Goal: Information Seeking & Learning: Find specific fact

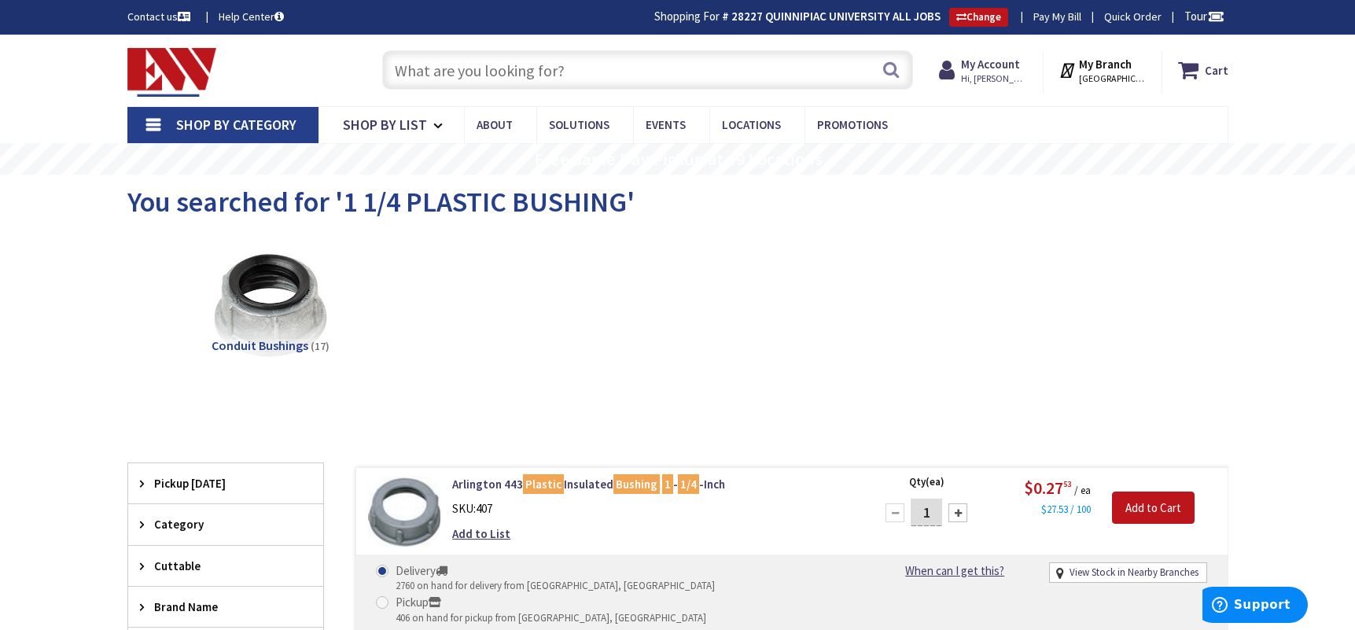
click at [476, 84] on input "text" at bounding box center [647, 69] width 531 height 39
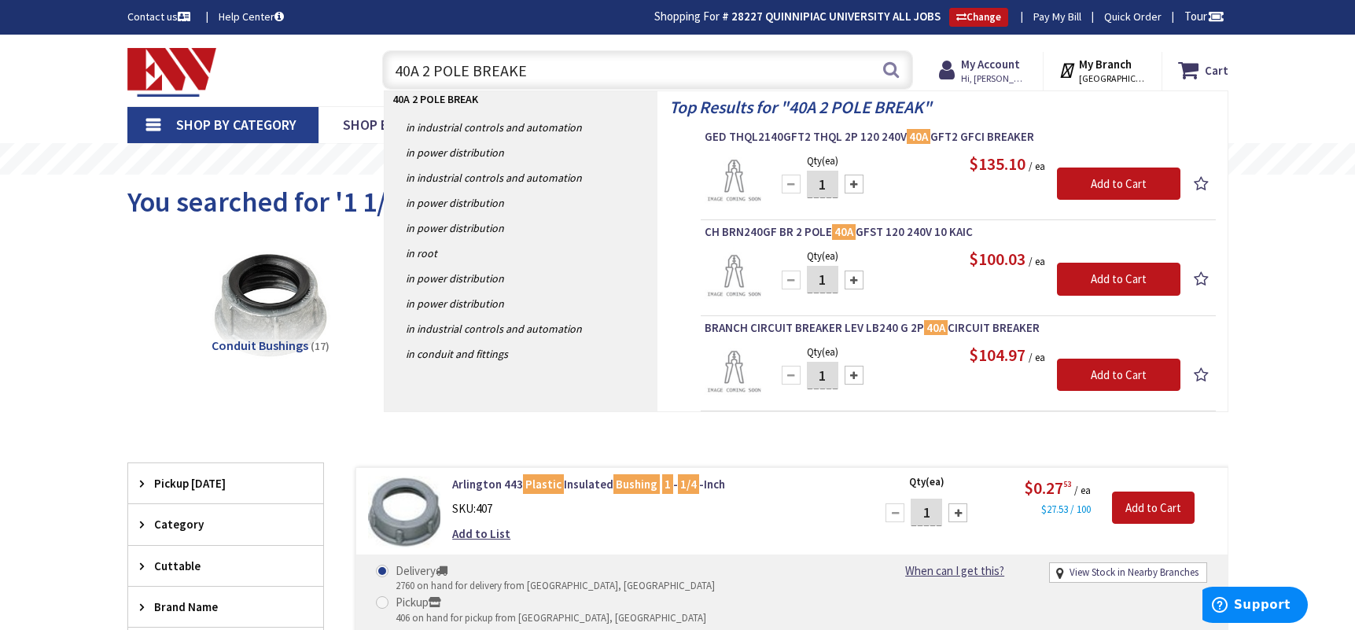
type input "40A 2 POLE BREAKER"
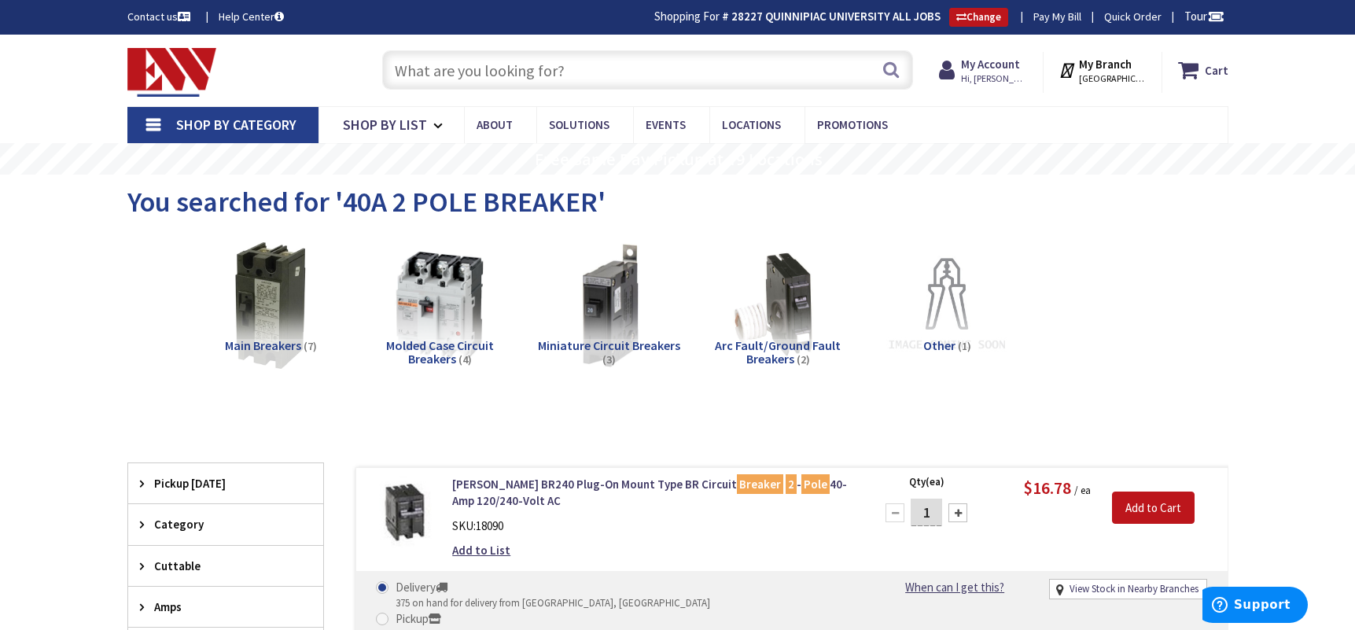
click at [490, 79] on input "text" at bounding box center [647, 69] width 531 height 39
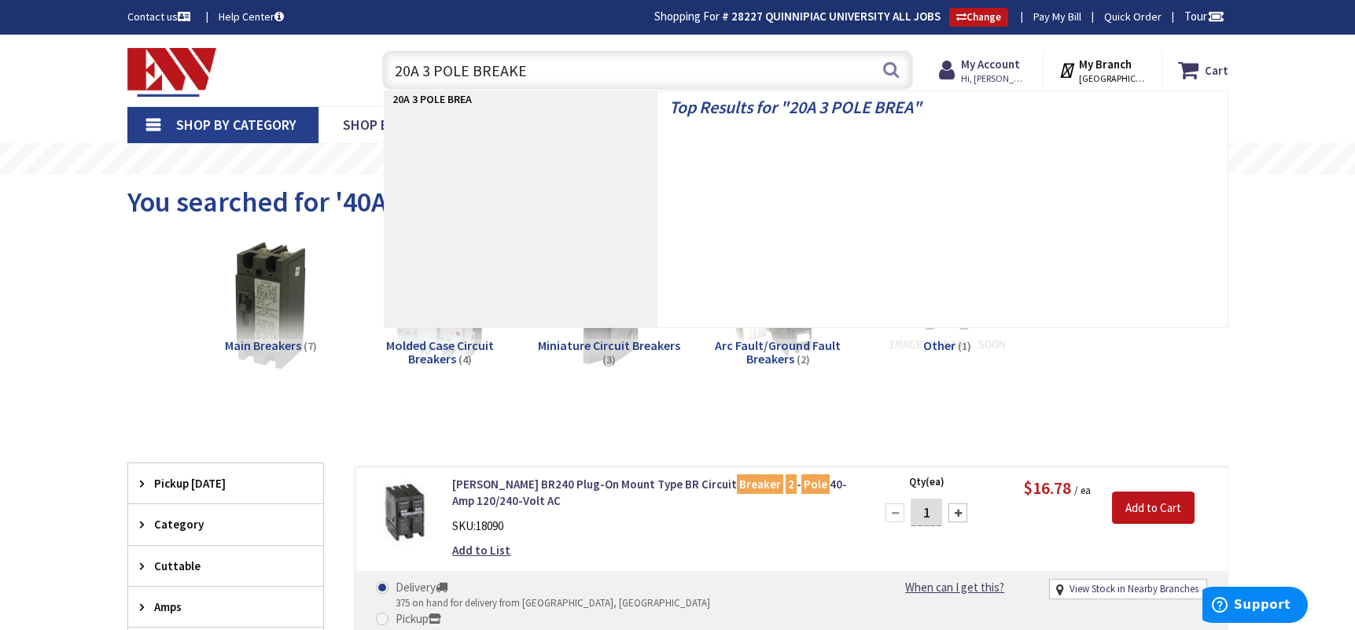
type input "20A 3 POLE BREAKER"
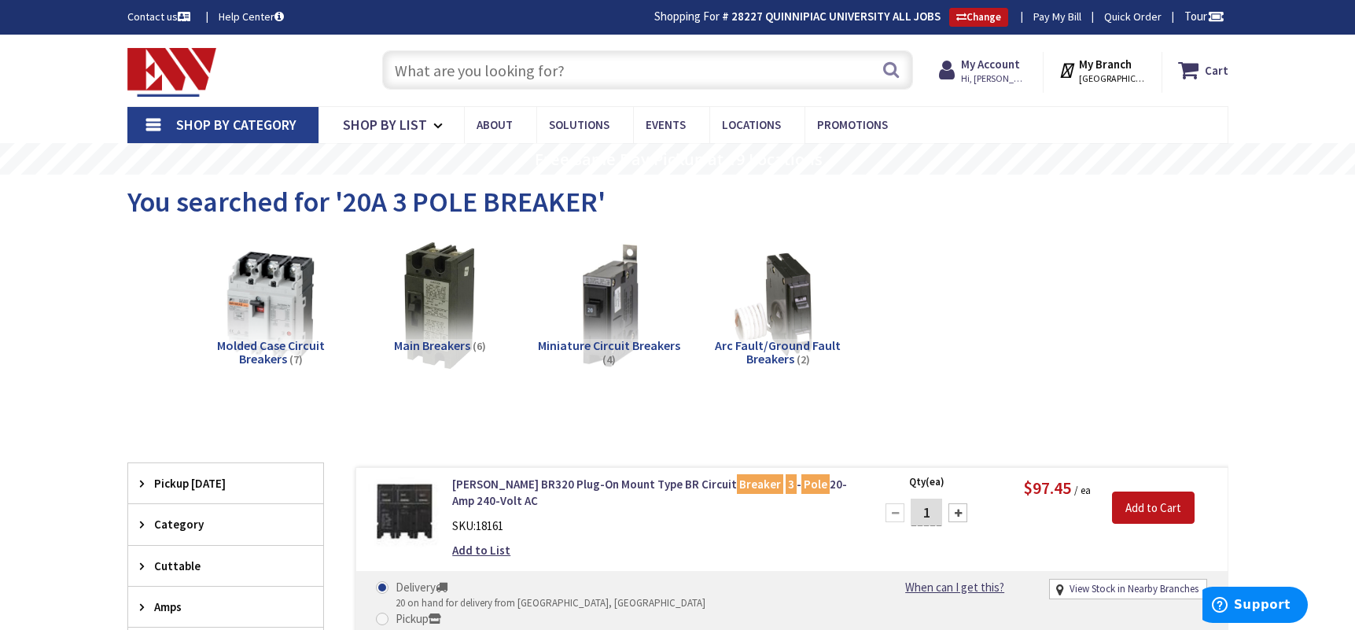
click at [454, 73] on input "text" at bounding box center [647, 69] width 531 height 39
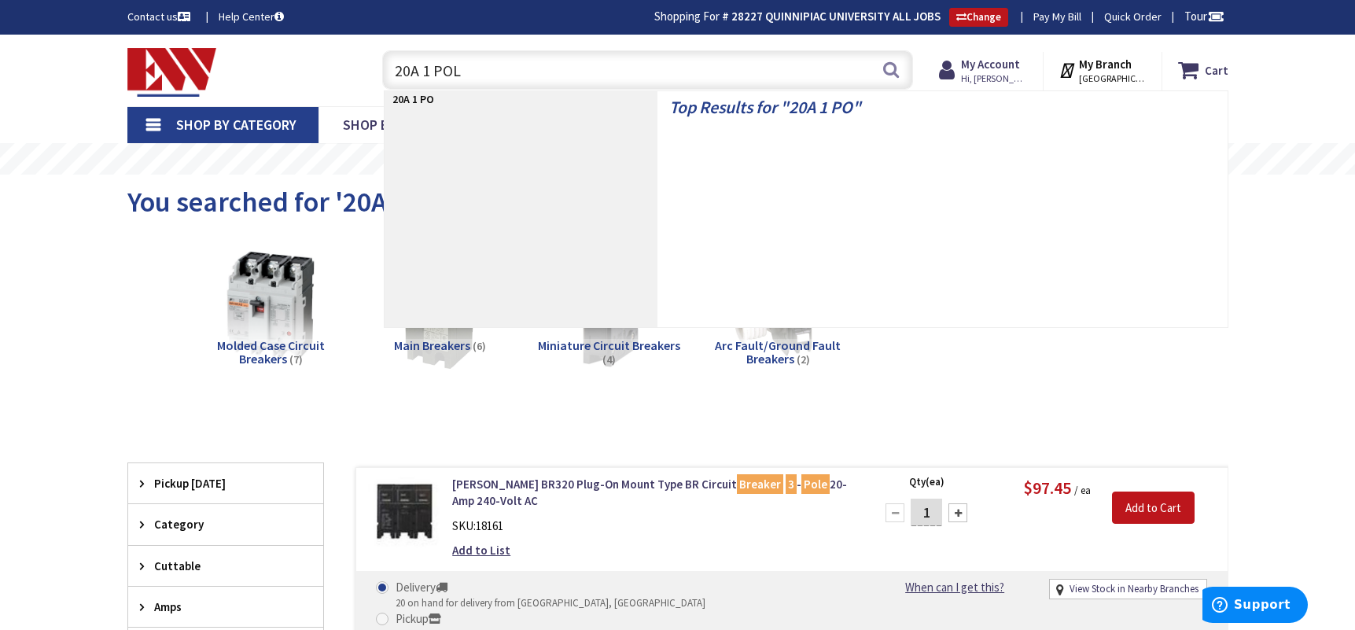
type input "20A 1 POLE"
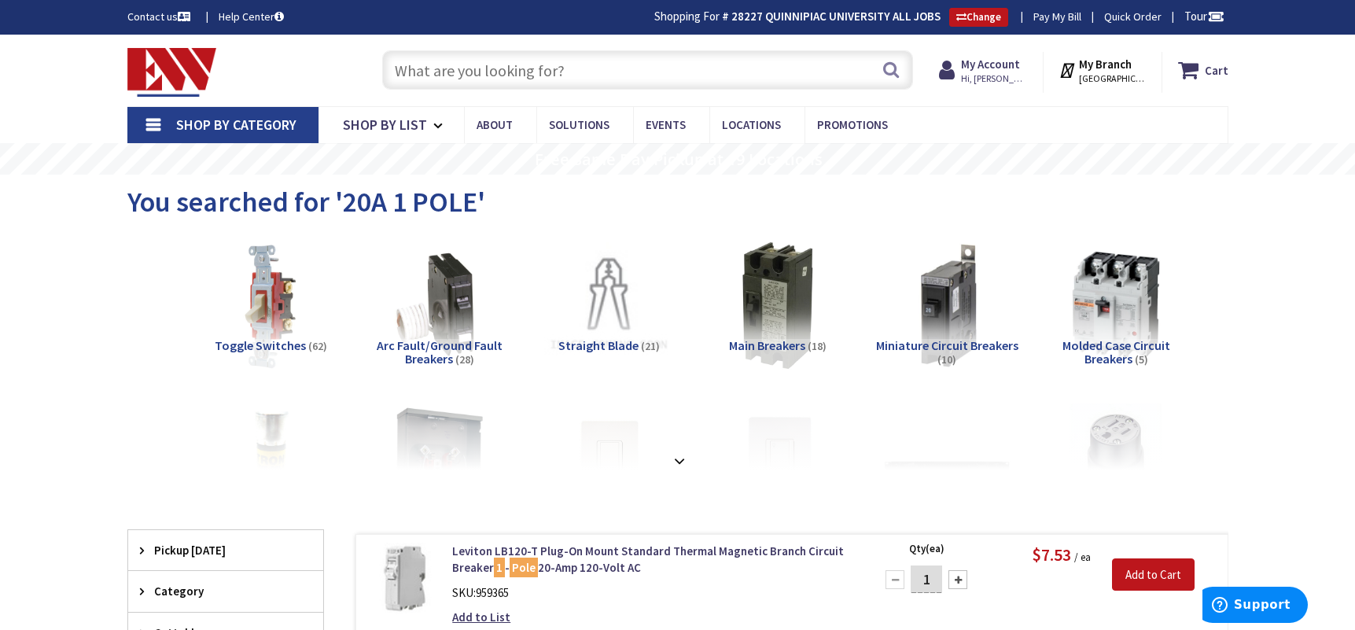
click at [501, 61] on input "text" at bounding box center [647, 69] width 531 height 39
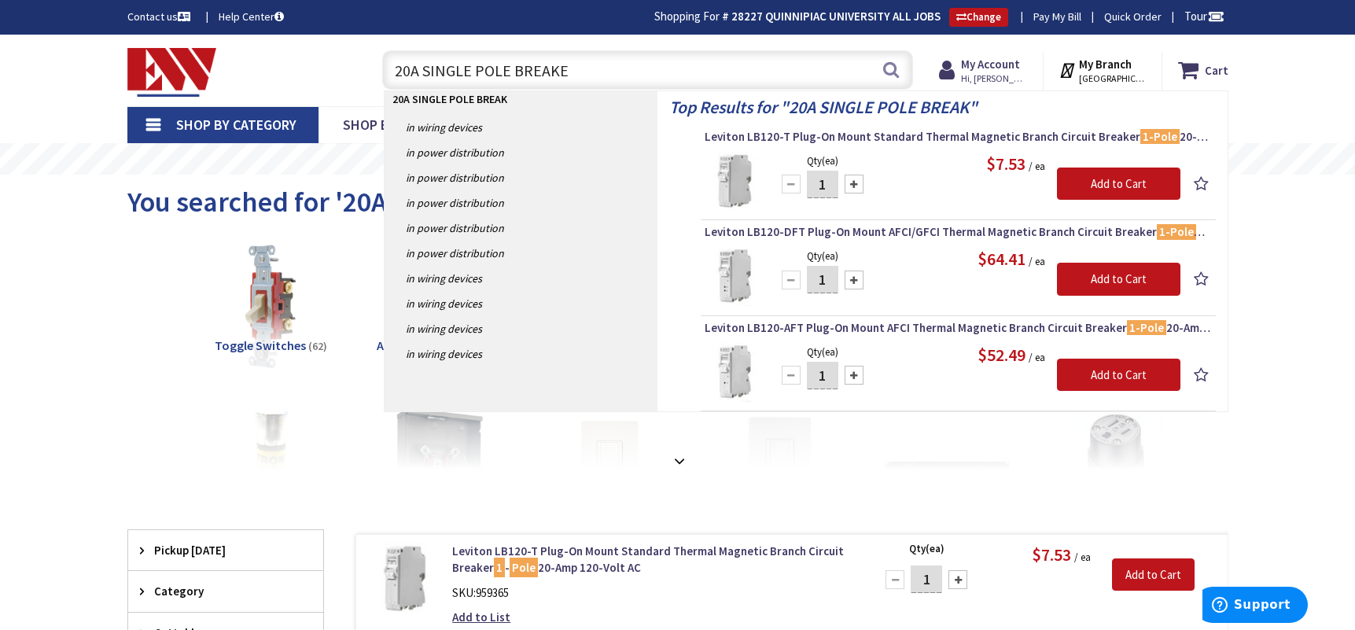
type input "20A SINGLE POLE BREAKER"
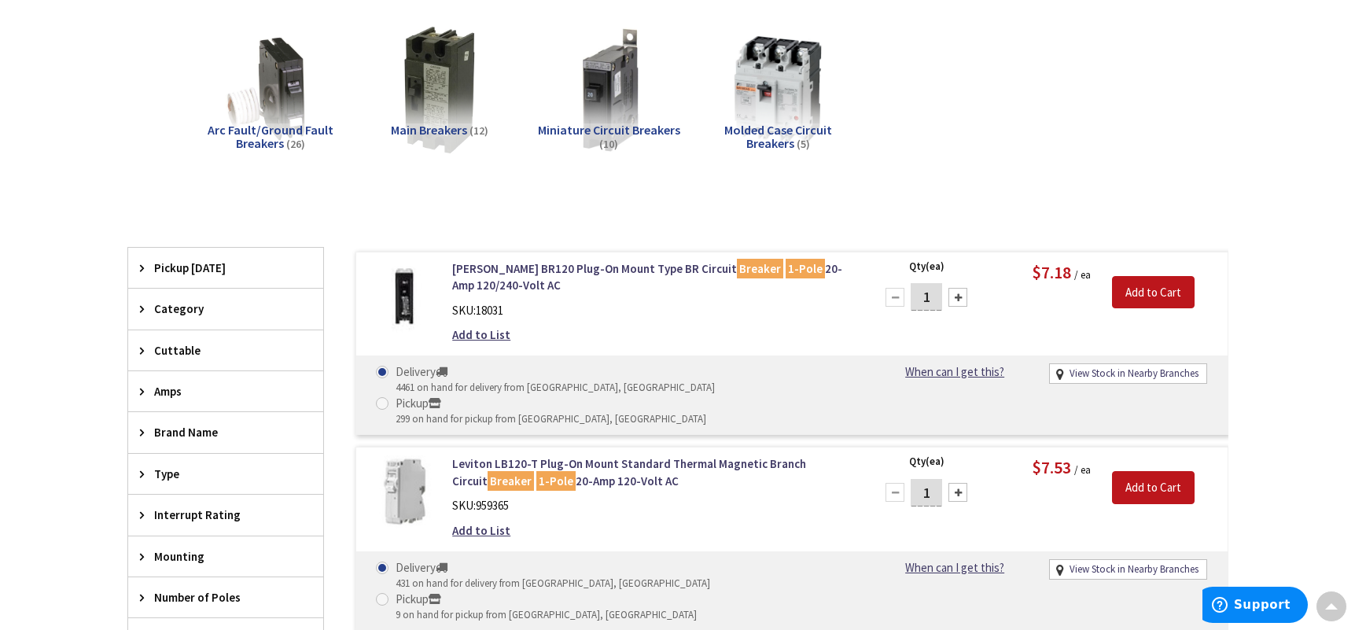
scroll to position [157, 0]
